Goal: Information Seeking & Learning: Check status

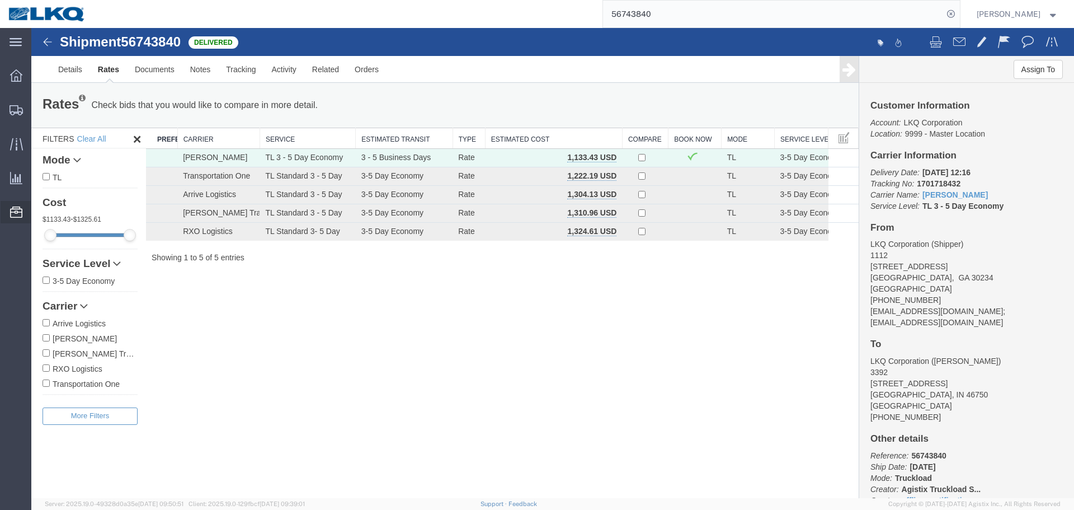
click at [0, 0] on span "Location Appointment" at bounding box center [0, 0] width 0 height 0
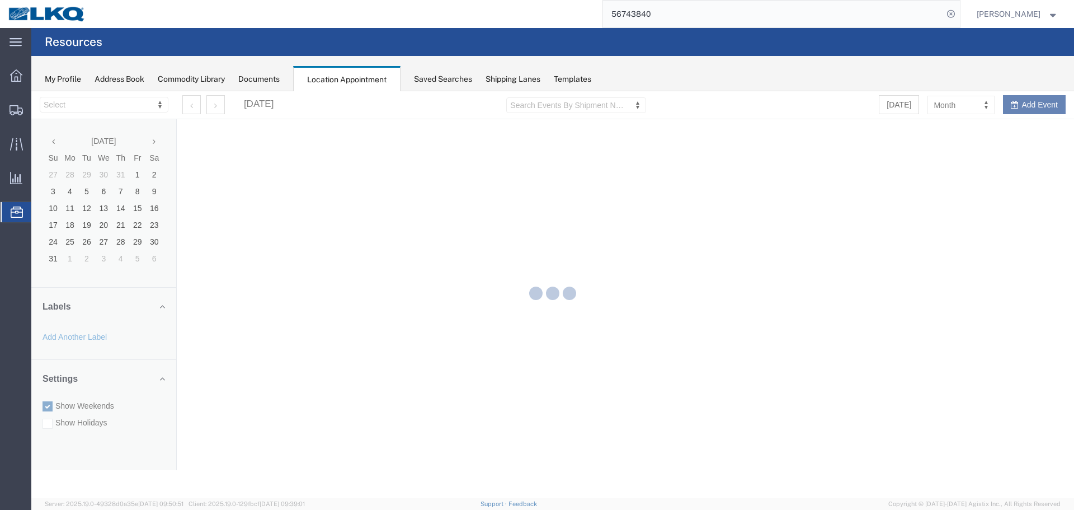
select select "28018"
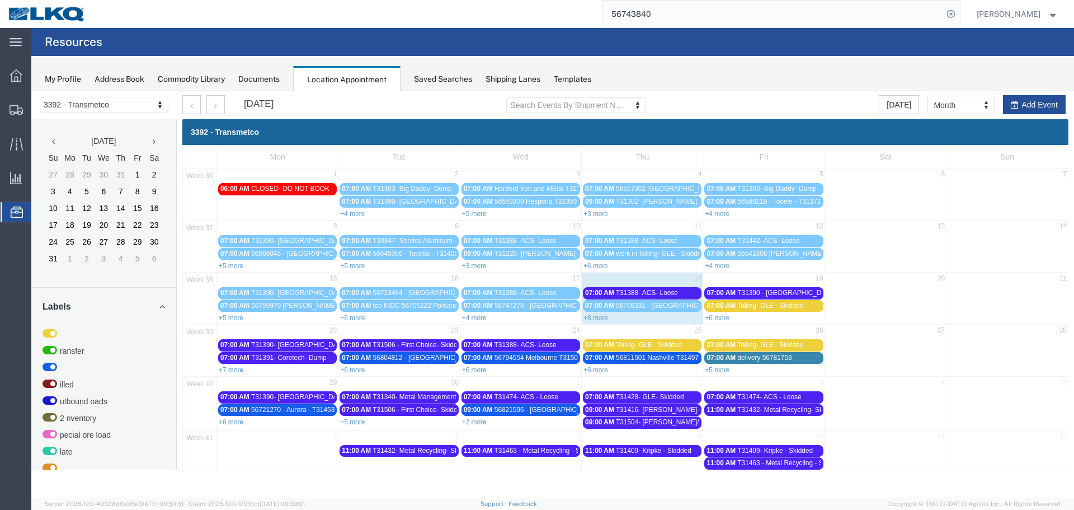
click at [594, 316] on link "+8 more" at bounding box center [596, 318] width 25 height 8
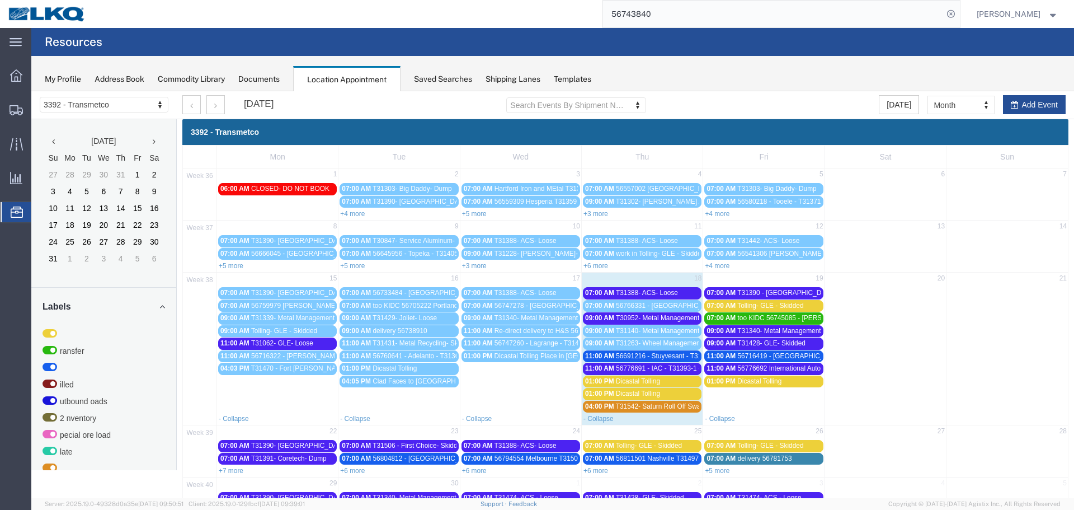
click at [715, 308] on span "07:00 AM" at bounding box center [721, 306] width 29 height 8
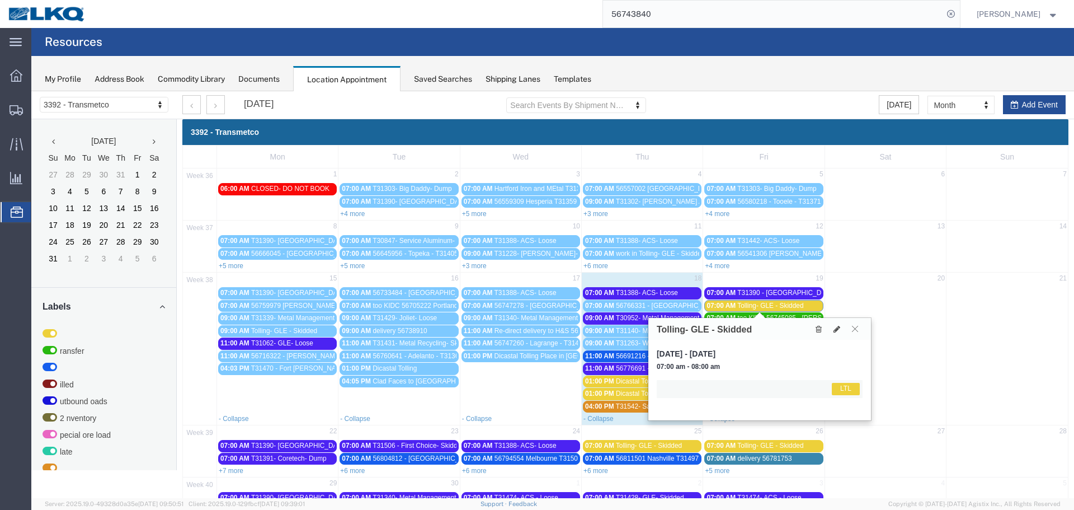
click at [854, 331] on icon at bounding box center [855, 328] width 6 height 7
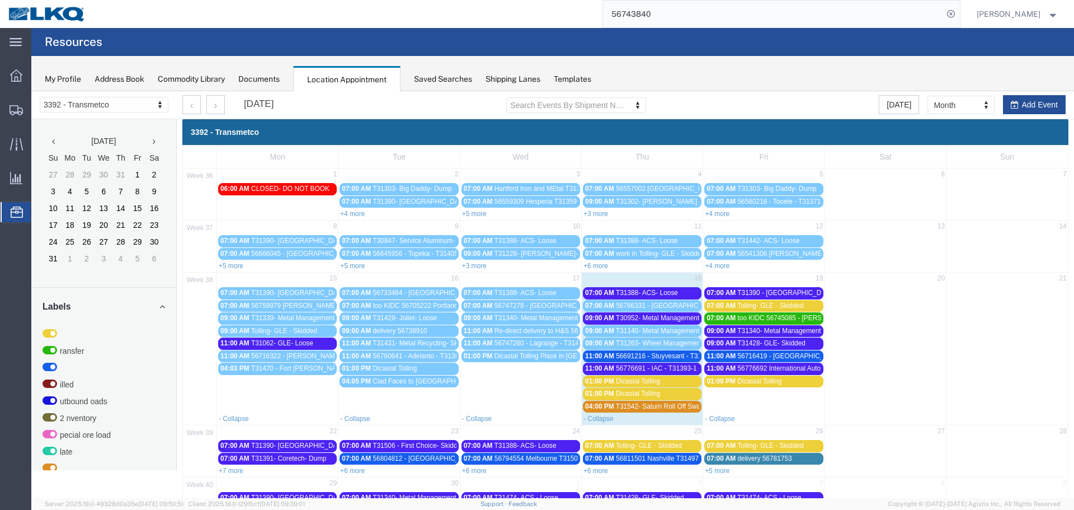
click at [769, 341] on span "T31428- GLE- Skidded" at bounding box center [771, 343] width 68 height 8
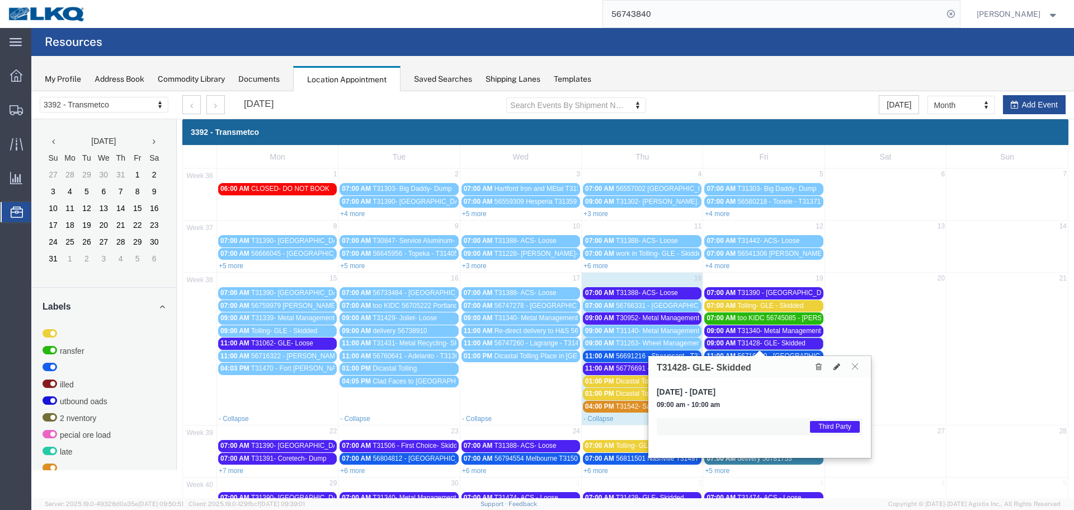
click at [854, 368] on icon at bounding box center [855, 366] width 6 height 7
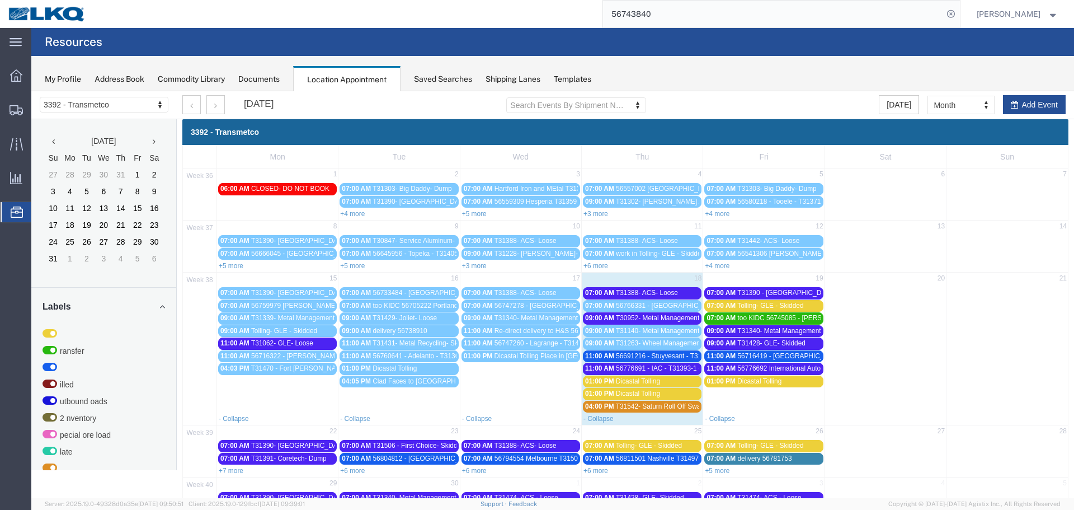
click at [741, 342] on span "T31428- GLE- Skidded" at bounding box center [771, 343] width 68 height 8
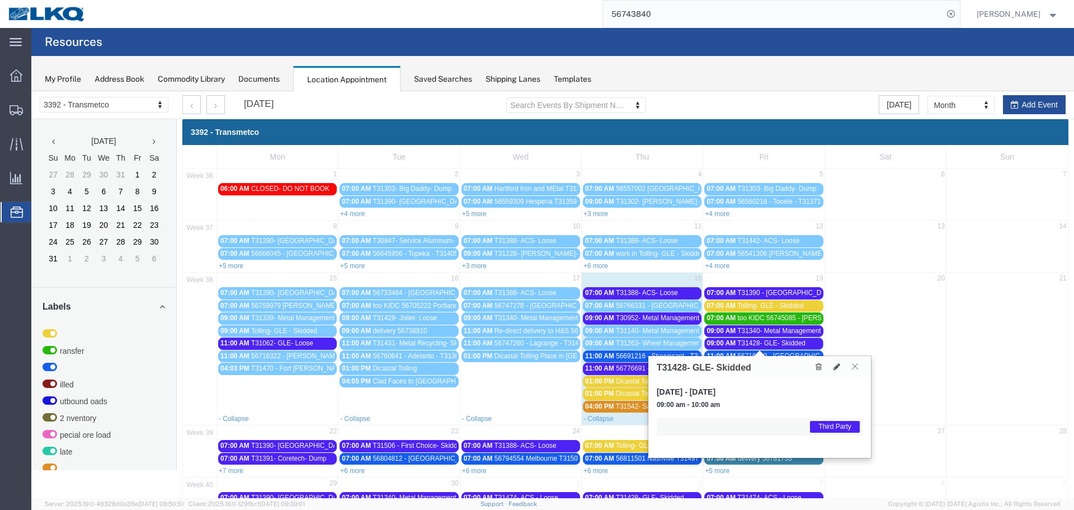
click at [854, 368] on icon at bounding box center [855, 366] width 6 height 7
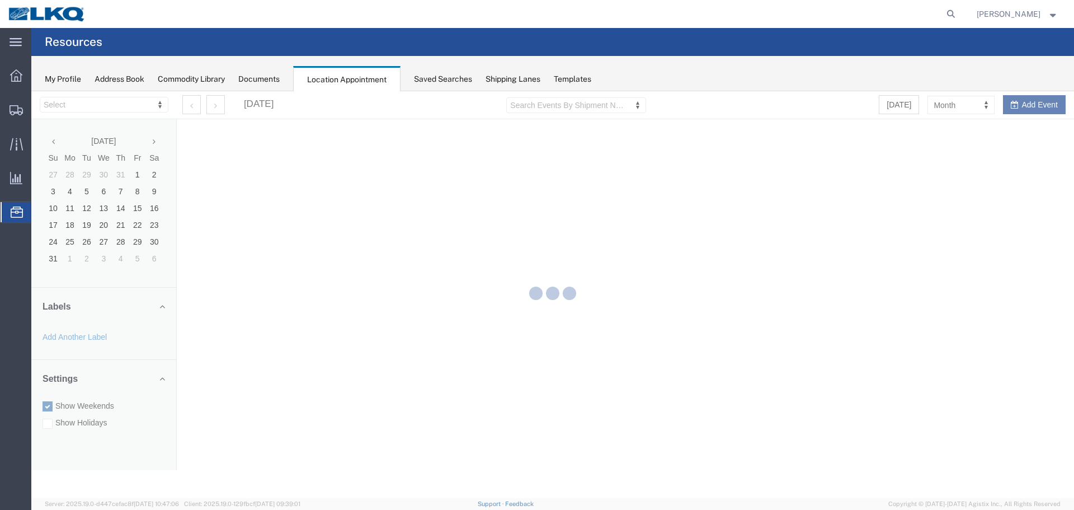
select select "28018"
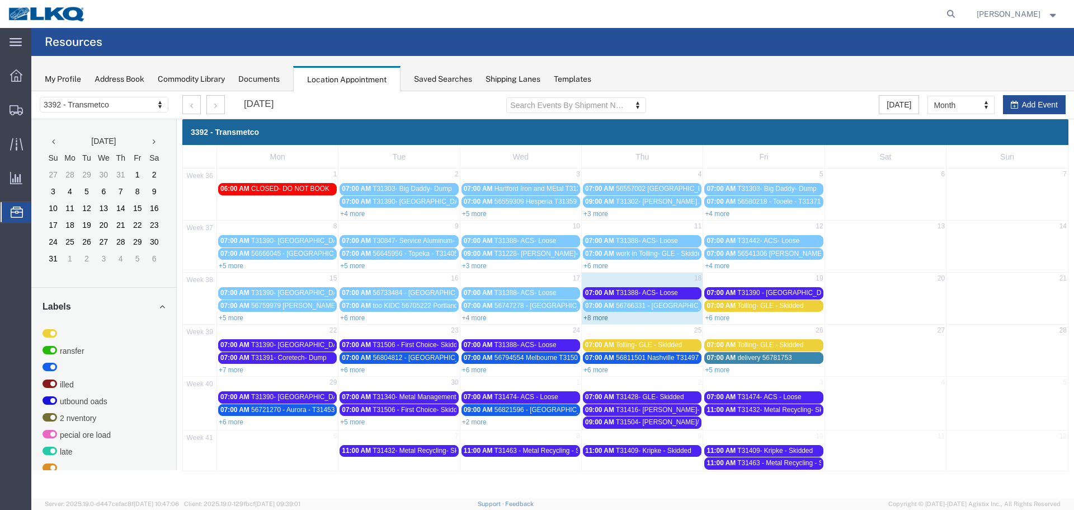
click at [587, 317] on link "+8 more" at bounding box center [596, 318] width 25 height 8
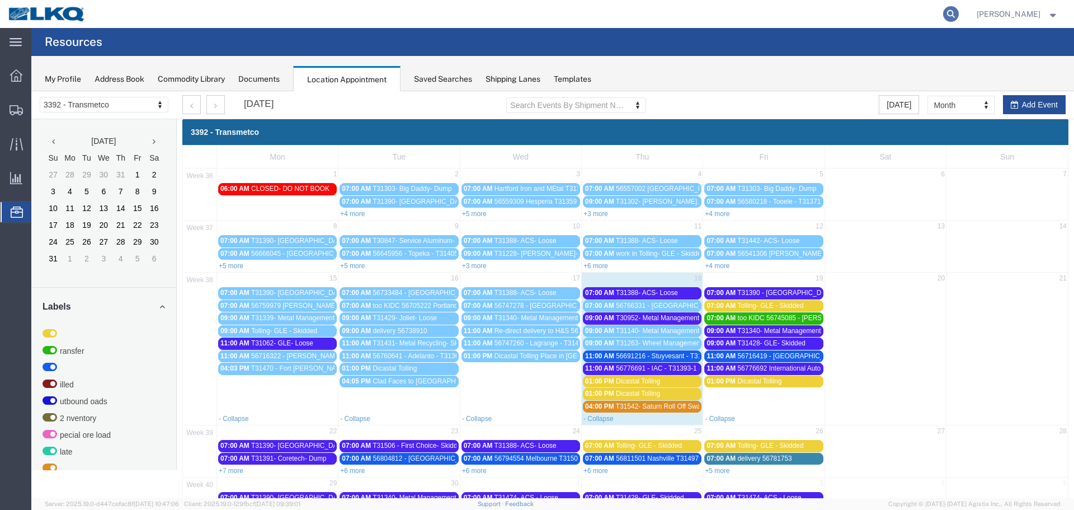
click at [958, 14] on icon at bounding box center [951, 14] width 16 height 16
click at [759, 14] on input "search" at bounding box center [773, 14] width 340 height 27
type input "56427308"
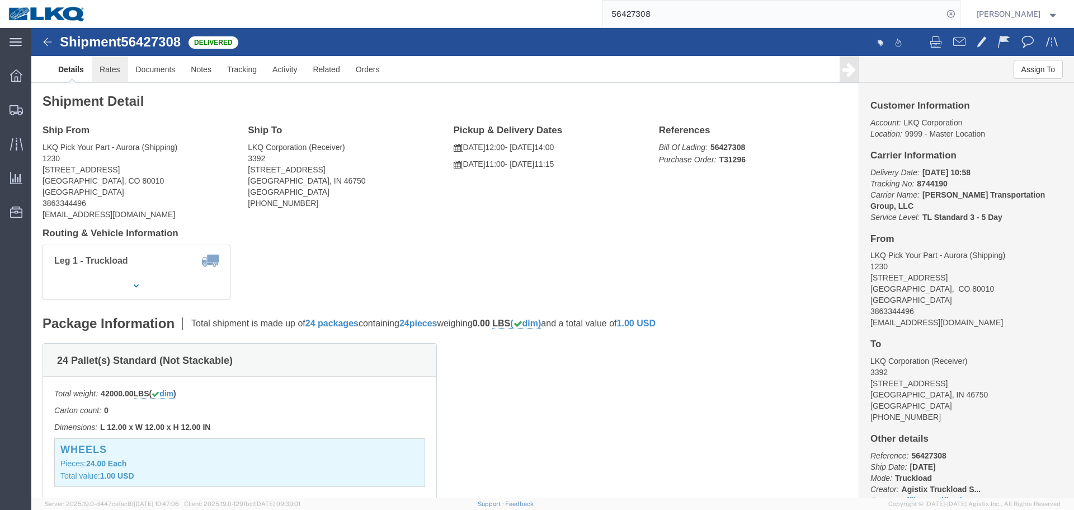
click link "Rates"
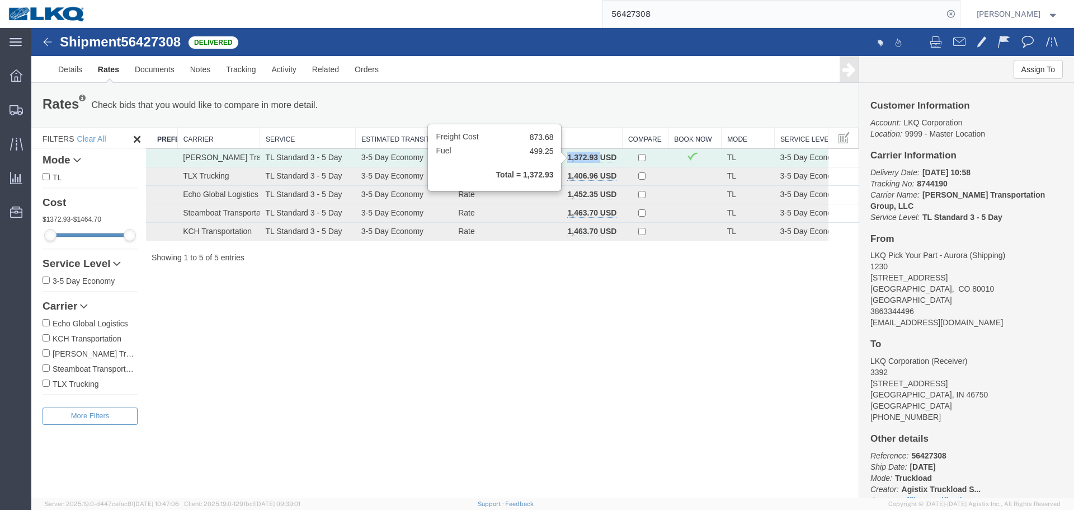
drag, startPoint x: 564, startPoint y: 157, endPoint x: 599, endPoint y: 156, distance: 35.3
click at [599, 156] on td "1,372.93 USD" at bounding box center [553, 158] width 137 height 18
copy b "1,372.93"
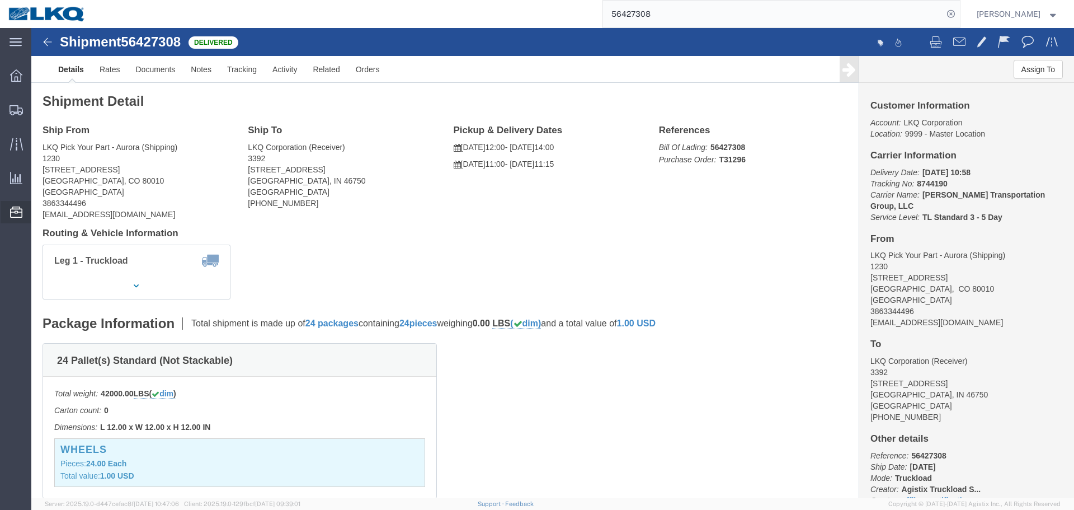
click at [0, 0] on span "Location Appointment" at bounding box center [0, 0] width 0 height 0
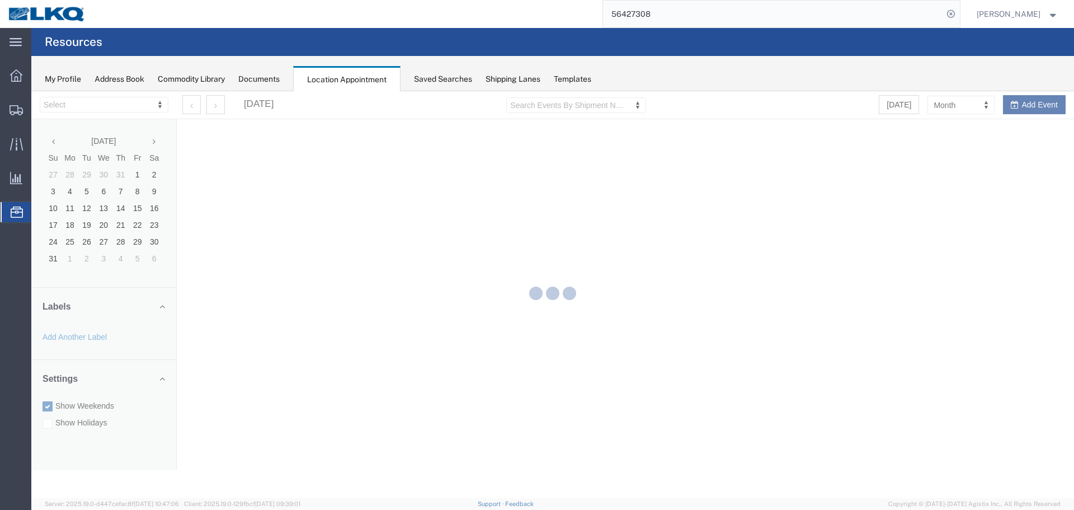
select select "28018"
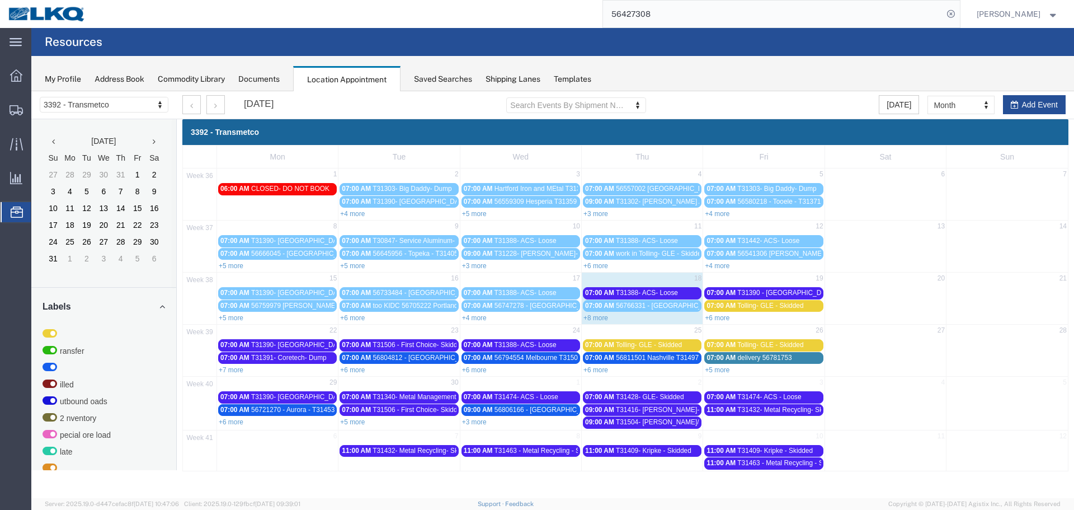
click at [594, 321] on link "+8 more" at bounding box center [596, 318] width 25 height 8
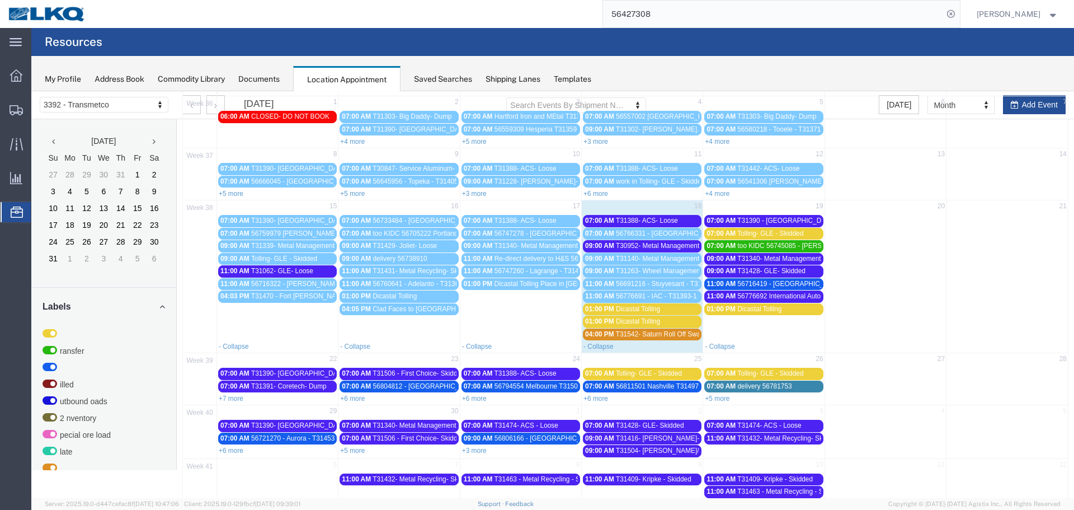
scroll to position [86, 0]
